Goal: Navigation & Orientation: Understand site structure

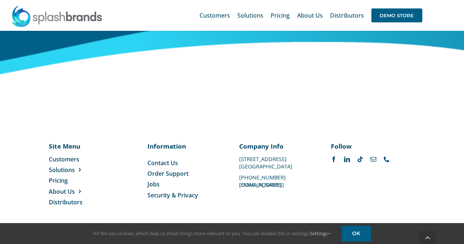
scroll to position [3071, 0]
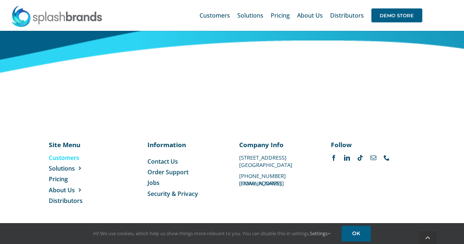
click at [62, 160] on span "Customers" at bounding box center [64, 158] width 30 height 8
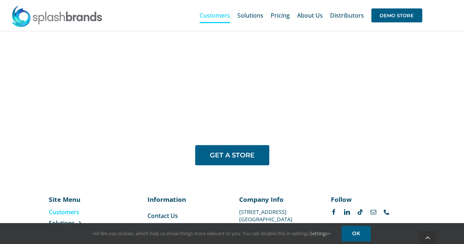
scroll to position [595, 0]
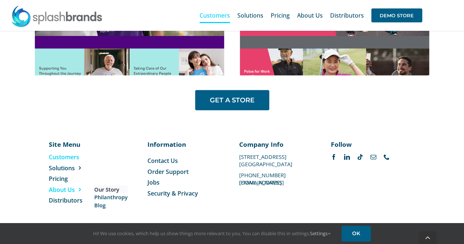
click at [103, 188] on span "Our Story" at bounding box center [106, 189] width 25 height 8
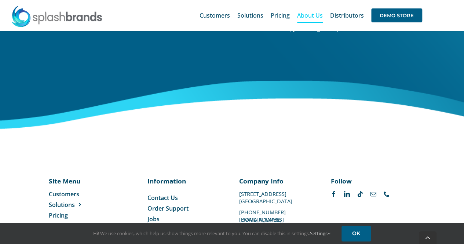
scroll to position [1299, 0]
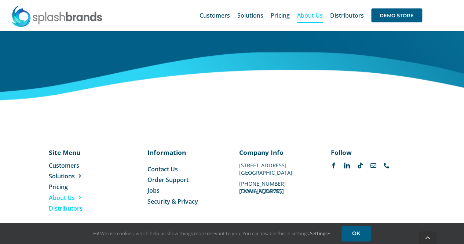
click at [65, 204] on span "Distributors" at bounding box center [66, 208] width 34 height 8
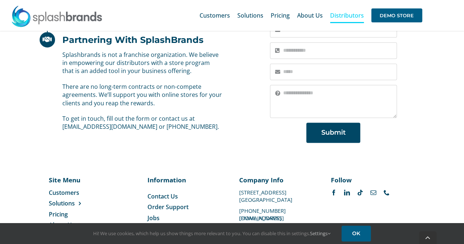
scroll to position [585, 0]
